Goal: Check status

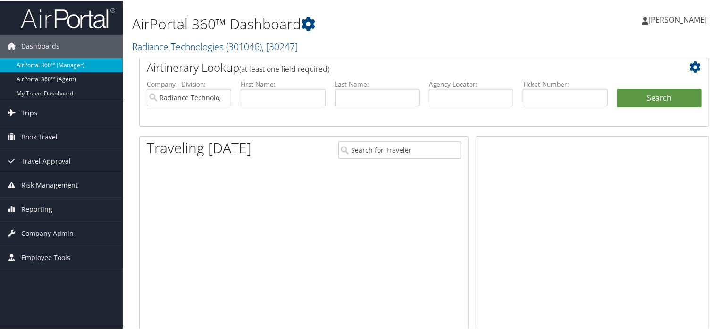
click at [23, 117] on span "Trips" at bounding box center [29, 112] width 16 height 24
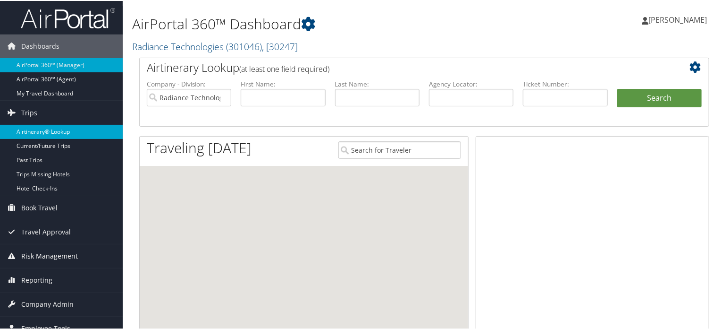
click at [26, 131] on link "Airtinerary® Lookup" at bounding box center [61, 131] width 123 height 14
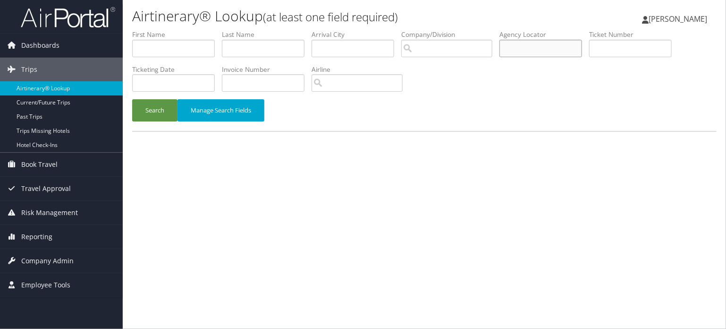
click at [510, 43] on input "text" at bounding box center [541, 48] width 83 height 17
paste input "0017308302002"
type input "0017308302002"
